Goal: Task Accomplishment & Management: Manage account settings

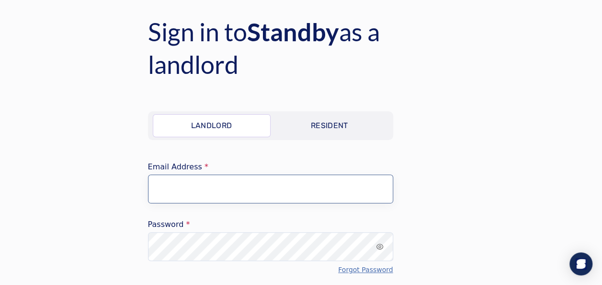
type input "**********"
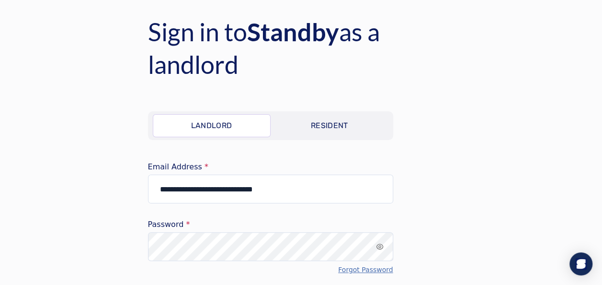
click at [381, 246] on icon "input icon" at bounding box center [379, 246] width 7 height 6
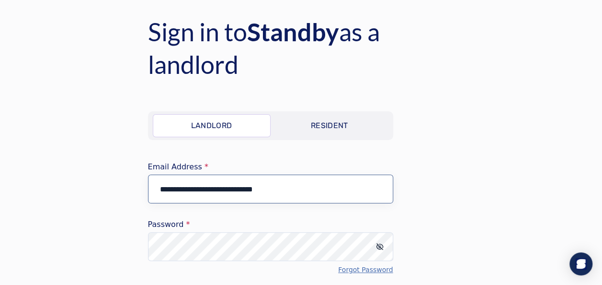
drag, startPoint x: 299, startPoint y: 192, endPoint x: 149, endPoint y: 188, distance: 150.1
click at [149, 188] on input "**********" at bounding box center [270, 188] width 245 height 29
